Goal: Check status: Check status

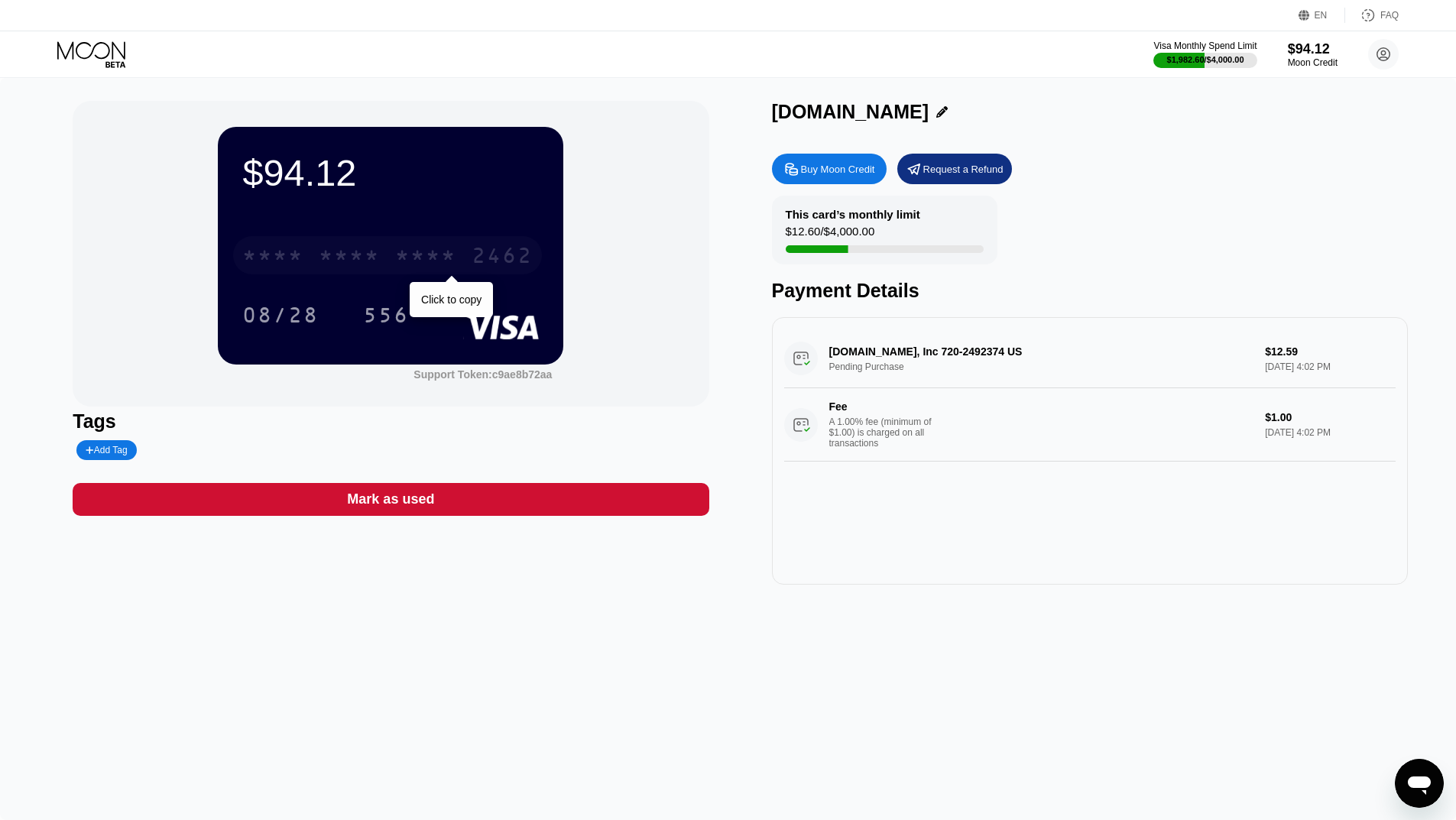
click at [371, 260] on div "* * * *" at bounding box center [348, 257] width 61 height 24
click at [936, 112] on icon at bounding box center [942, 112] width 12 height 12
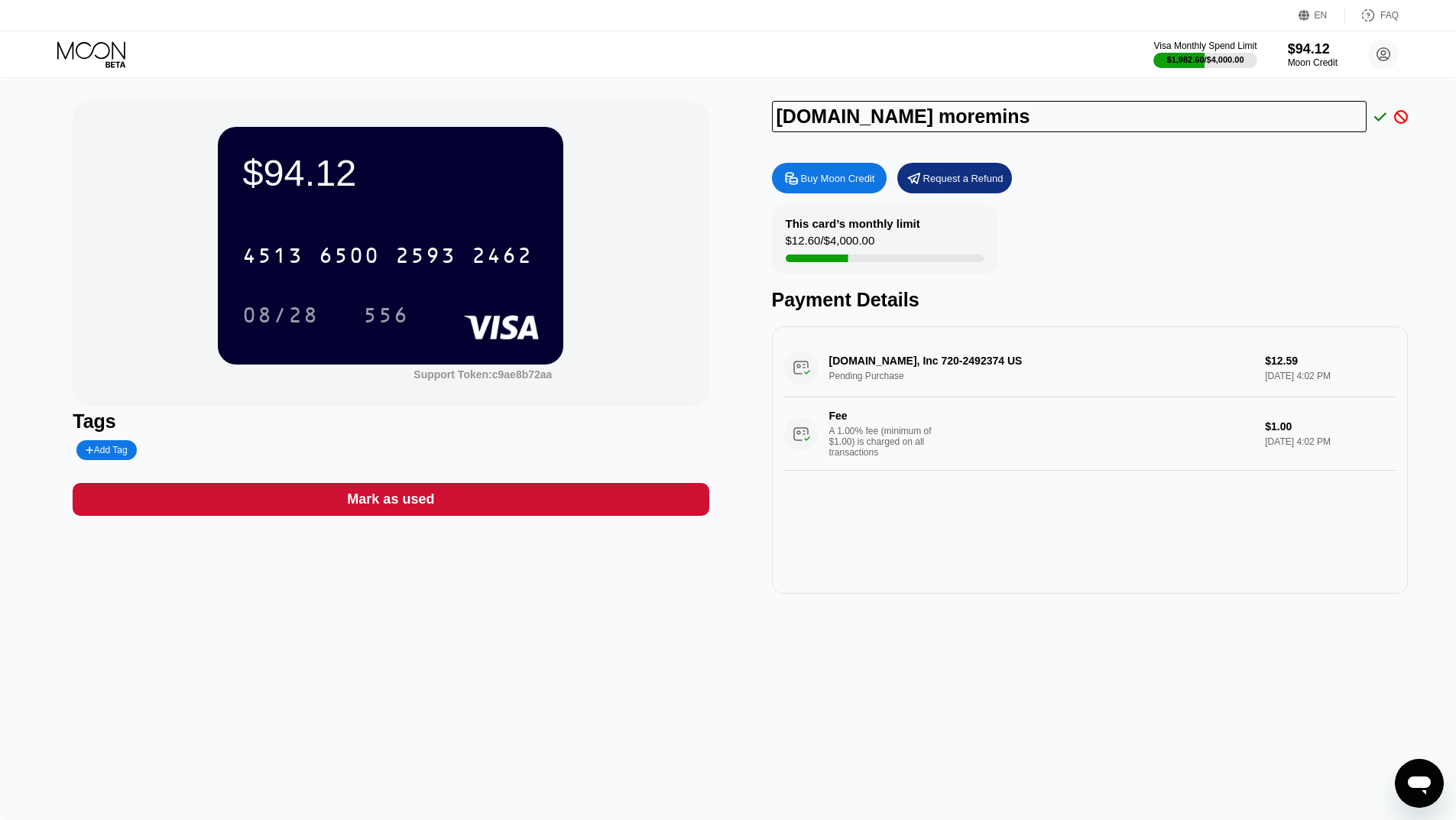
type input "[DOMAIN_NAME] moremins"
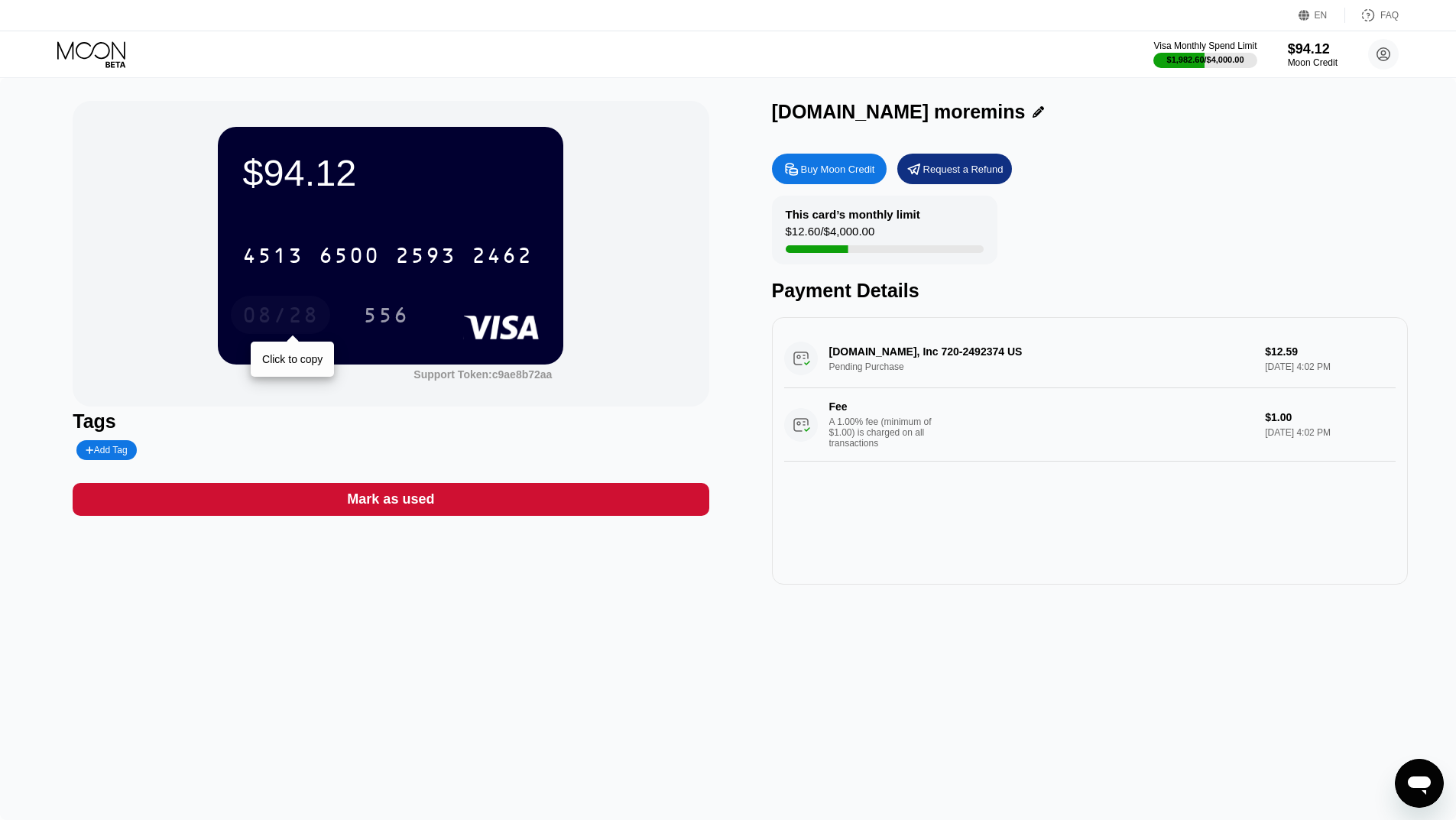
click at [260, 320] on div "08/28" at bounding box center [280, 316] width 76 height 24
click at [380, 322] on div "556" at bounding box center [385, 316] width 45 height 24
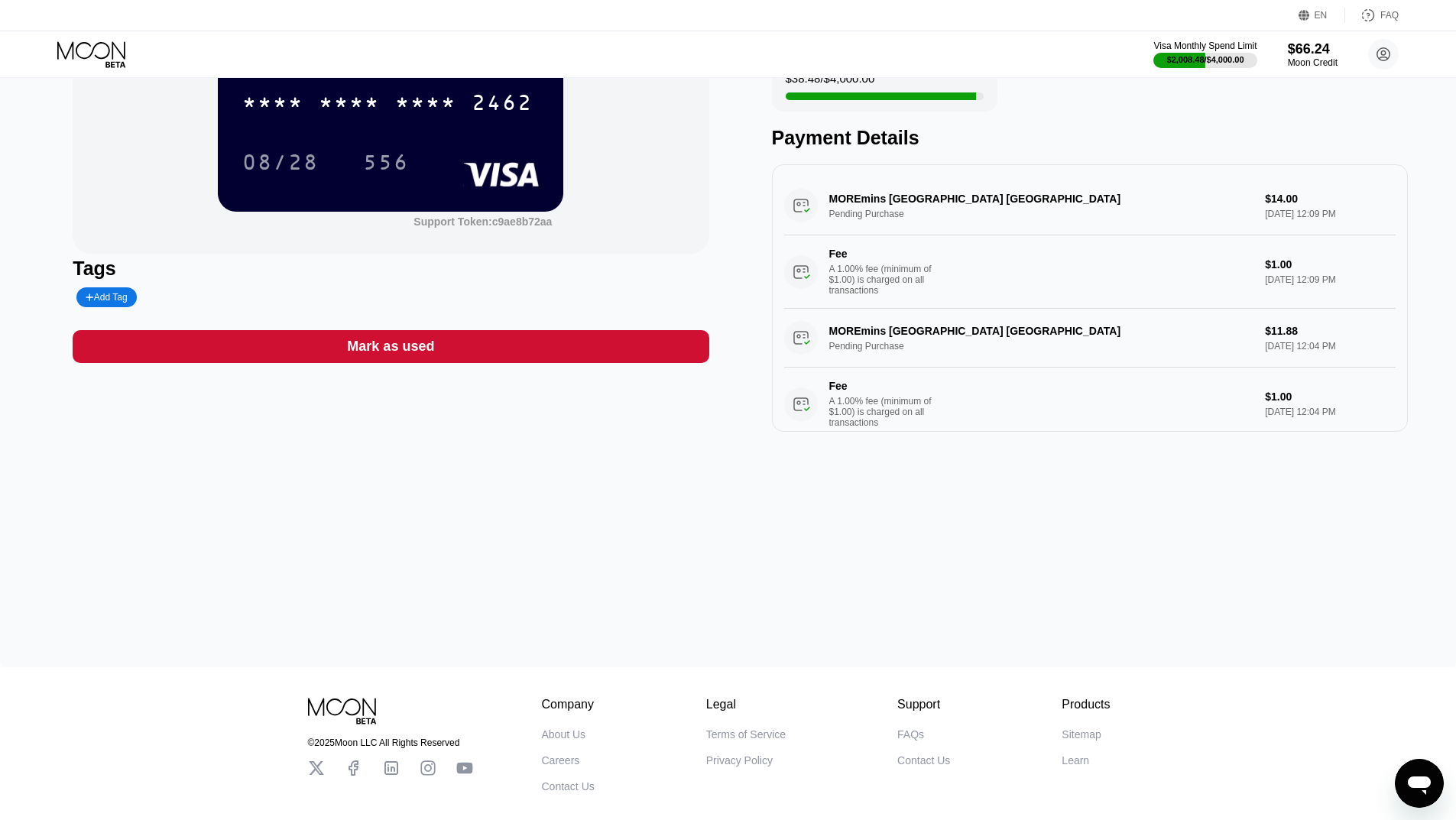
scroll to position [235, 0]
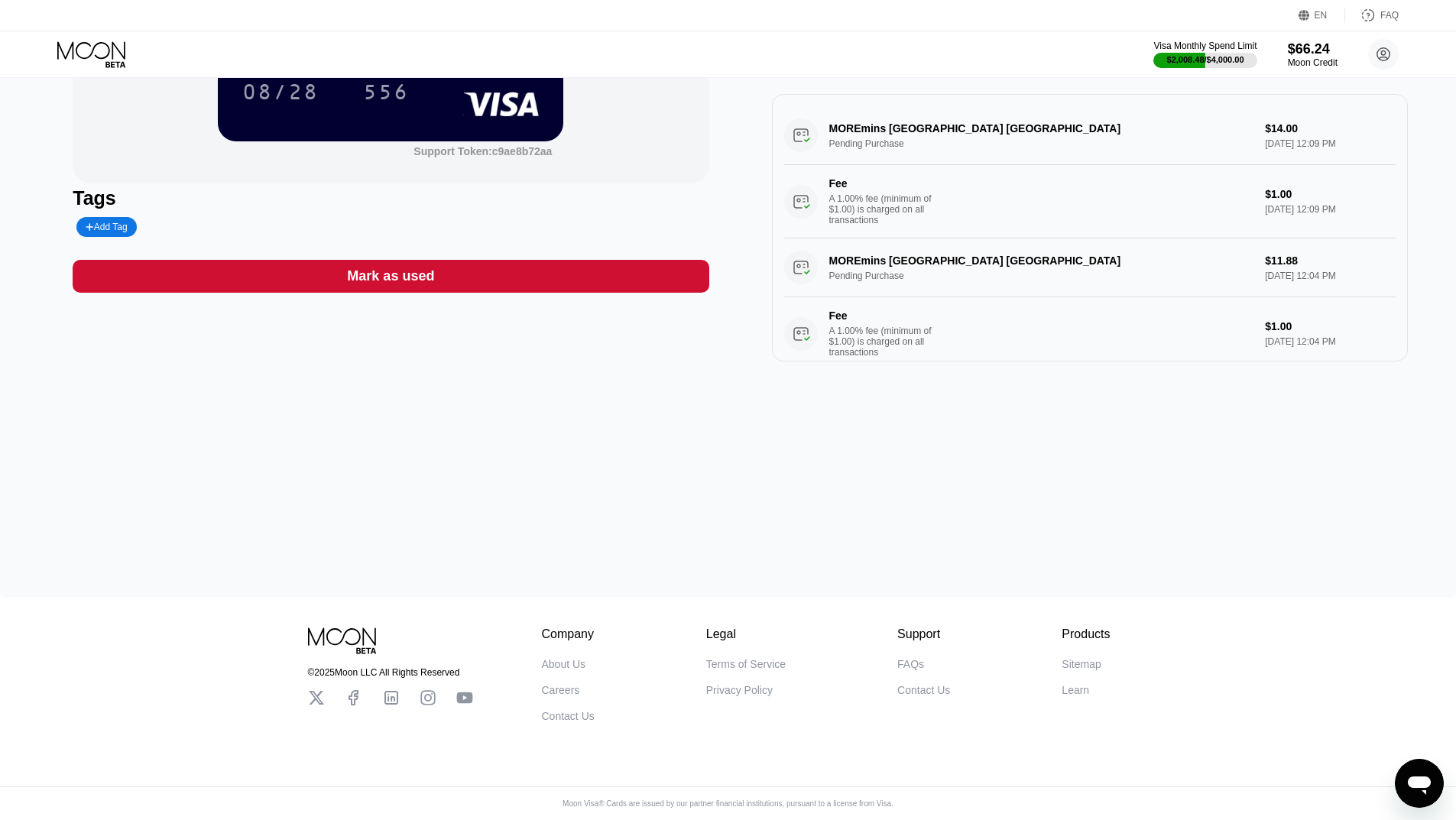
click at [202, 394] on div "$66.24 * * * * * * * * * * * * 2462 08/28 556 Support Token: c9ae8b72aa Tags Ad…" at bounding box center [728, 225] width 1456 height 742
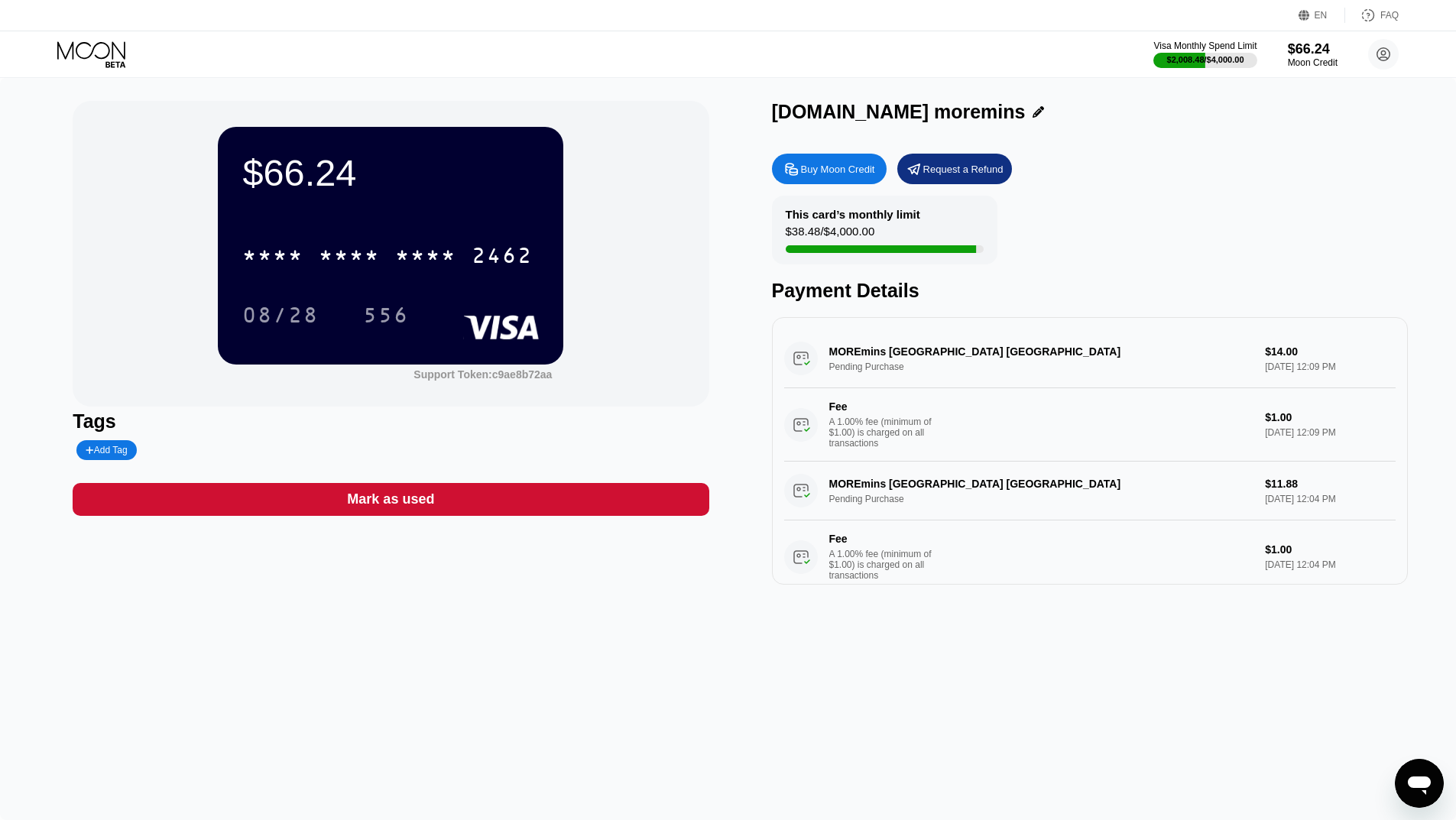
click at [79, 53] on icon at bounding box center [92, 55] width 71 height 27
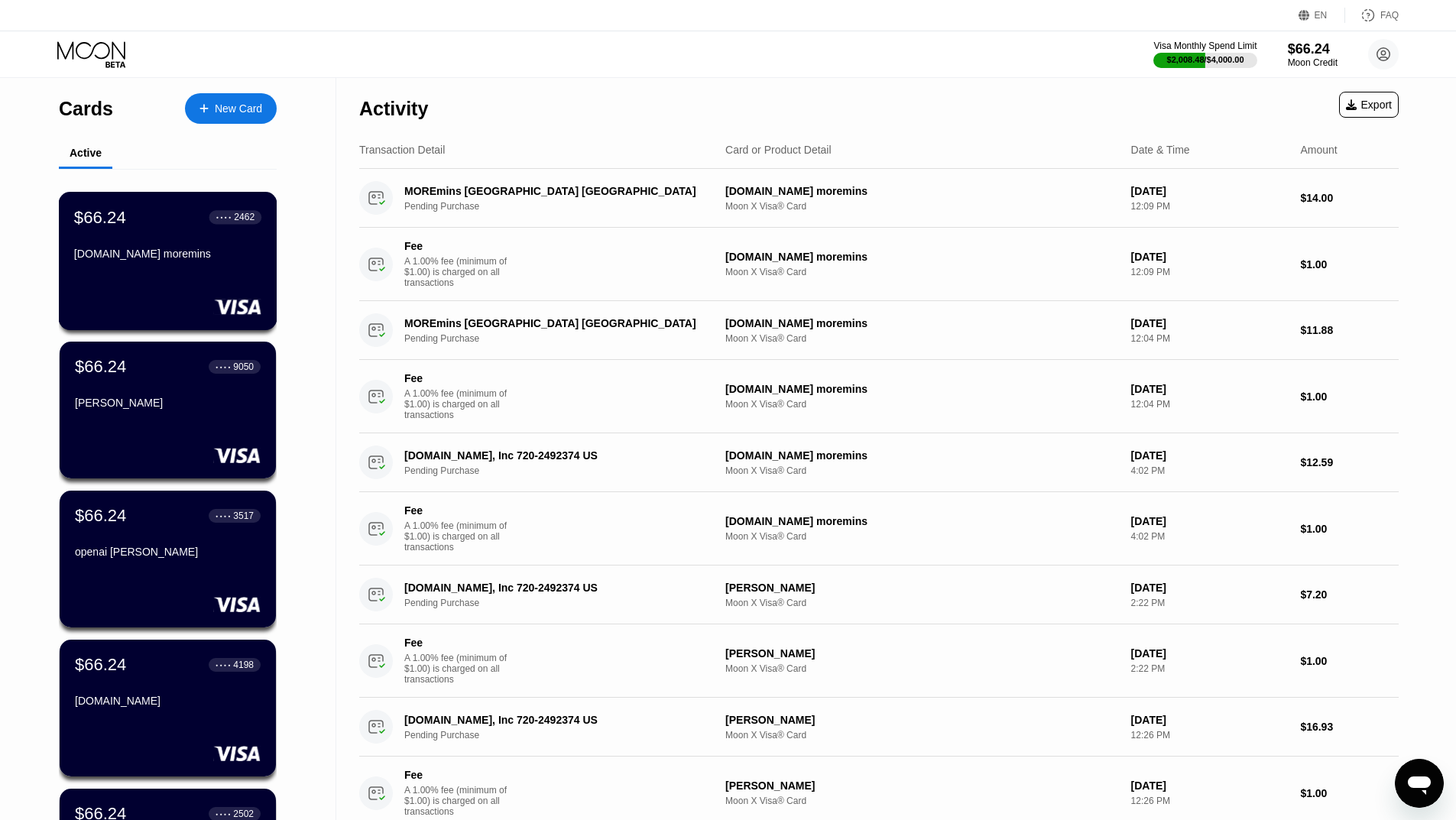
click at [210, 266] on div "[DOMAIN_NAME] moremins" at bounding box center [168, 256] width 188 height 18
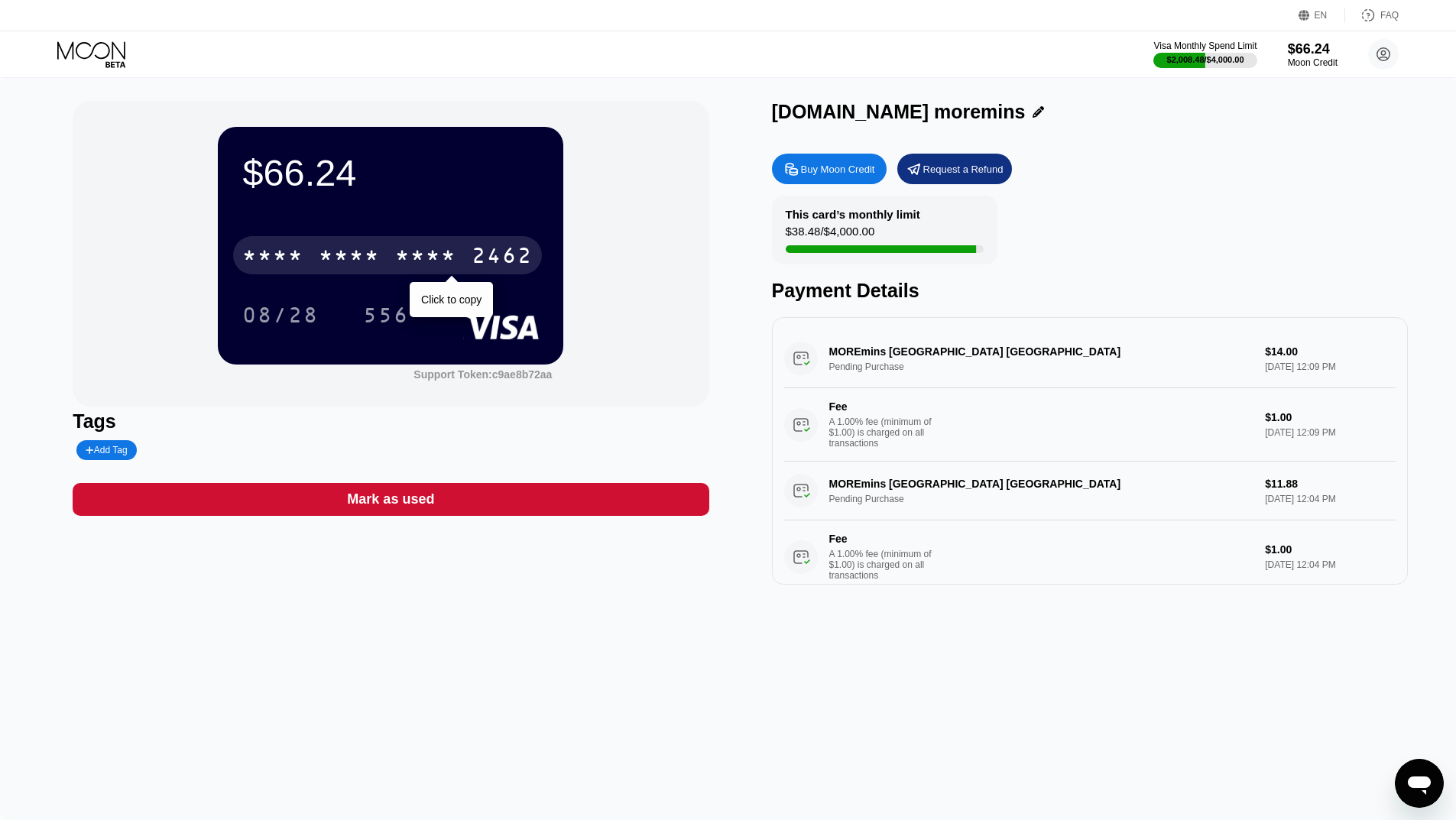
click at [501, 267] on div "2462" at bounding box center [501, 257] width 61 height 24
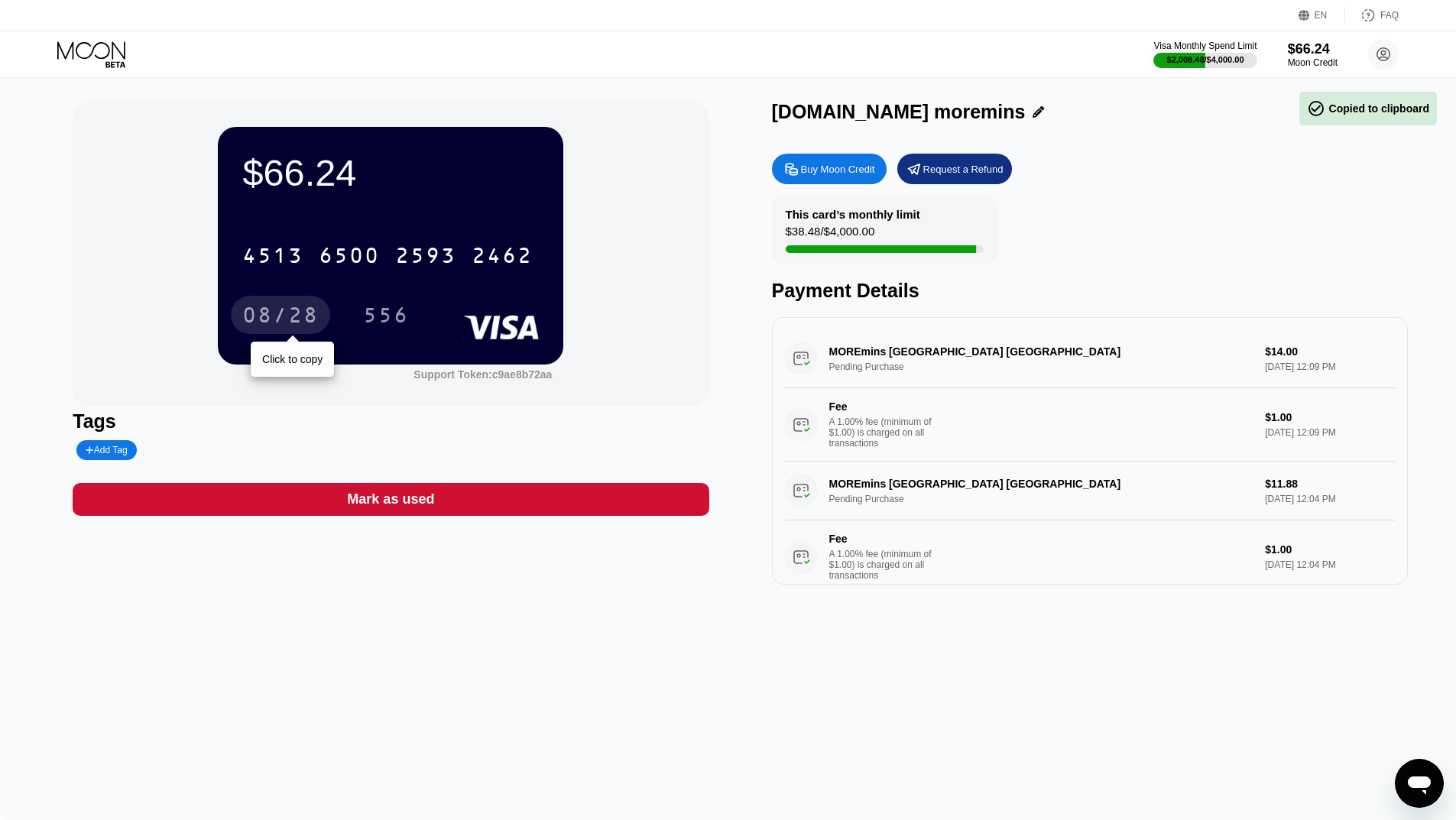
click at [297, 314] on div "08/28" at bounding box center [280, 316] width 76 height 24
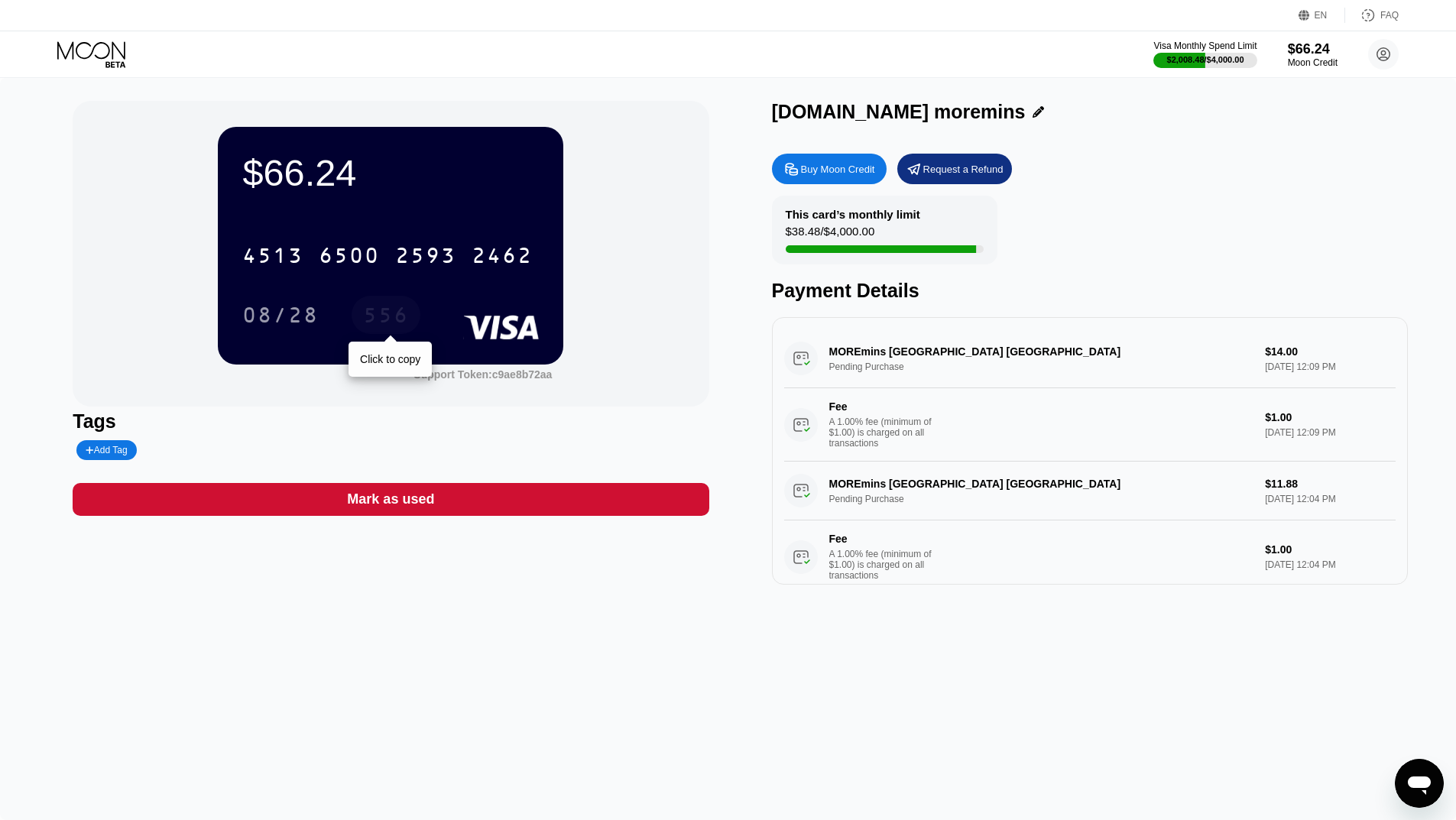
click at [384, 320] on div "556" at bounding box center [385, 316] width 45 height 24
